Goal: Find specific page/section: Find specific page/section

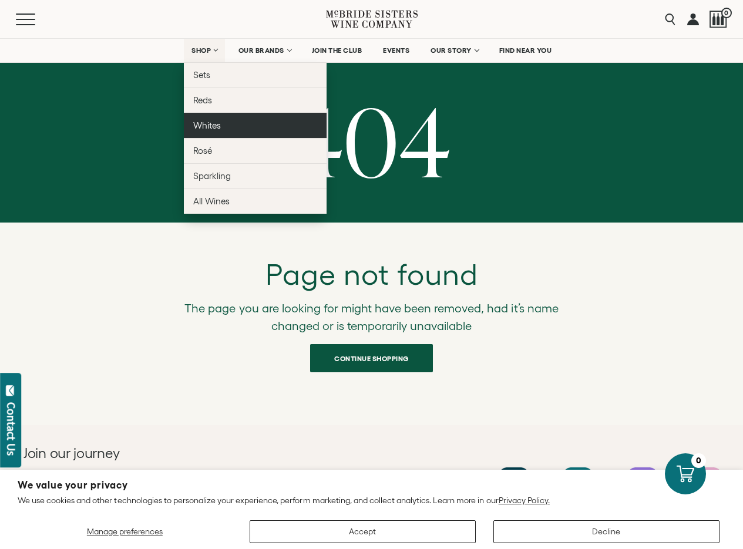
click at [215, 122] on span "Whites" at bounding box center [207, 125] width 28 height 10
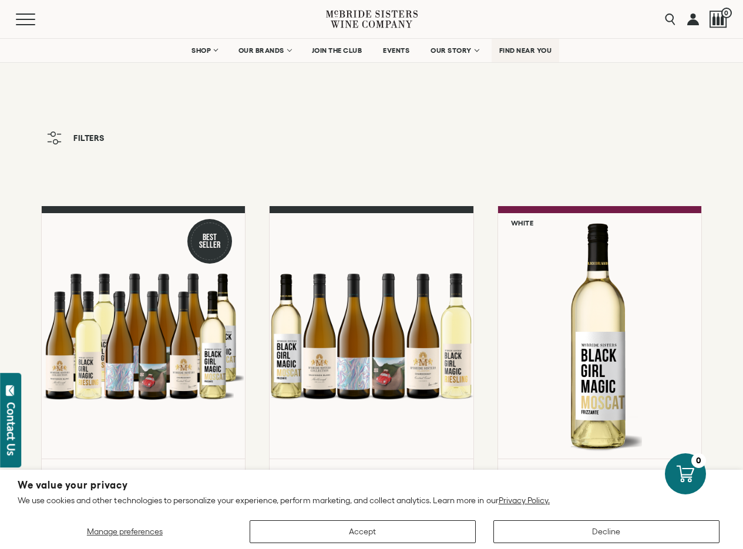
click at [512, 51] on span "FIND NEAR YOU" at bounding box center [525, 50] width 53 height 8
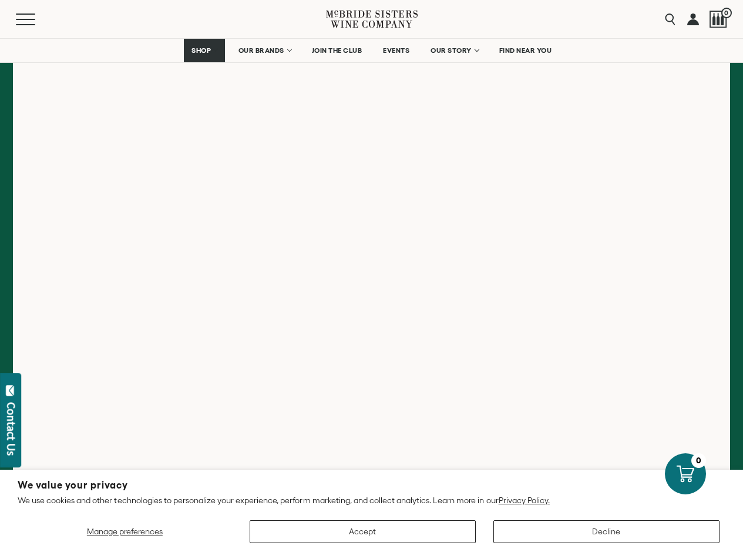
scroll to position [176, 0]
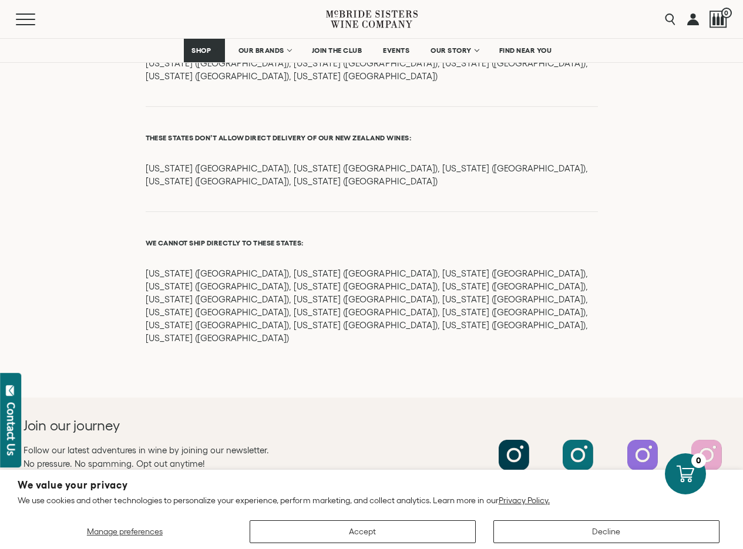
scroll to position [1380, 0]
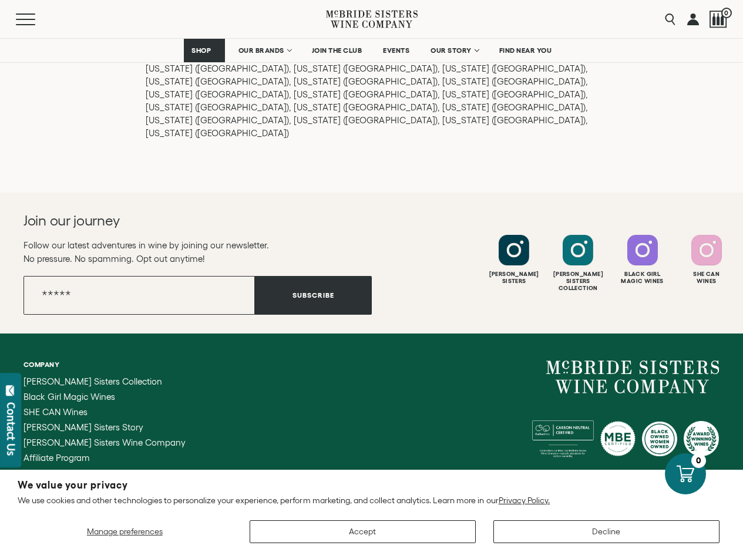
drag, startPoint x: 618, startPoint y: 351, endPoint x: 716, endPoint y: 349, distance: 98.7
click at [718, 490] on small "[EMAIL_ADDRESS][DOMAIN_NAME]" at bounding box center [663, 494] width 113 height 8
click at [721, 351] on div "Company [PERSON_NAME] Sisters Collection Black Girl Magic Wines SHE CAN Wines […" at bounding box center [371, 486] width 743 height 304
drag, startPoint x: 716, startPoint y: 349, endPoint x: 624, endPoint y: 349, distance: 92.8
click at [624, 490] on small "[EMAIL_ADDRESS][DOMAIN_NAME]" at bounding box center [663, 494] width 113 height 8
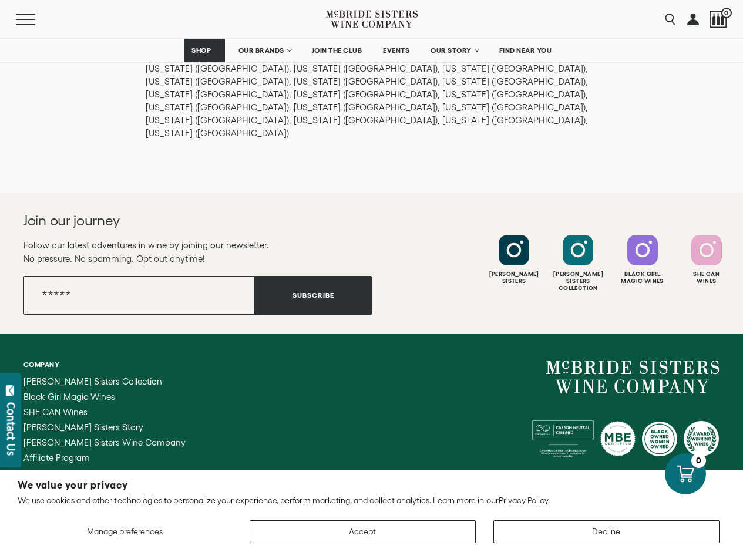
click at [340, 361] on ul "Company [PERSON_NAME] Sisters Collection Black Girl Magic Wines SHE CAN Wines […" at bounding box center [197, 486] width 348 height 250
